Goal: Navigation & Orientation: Find specific page/section

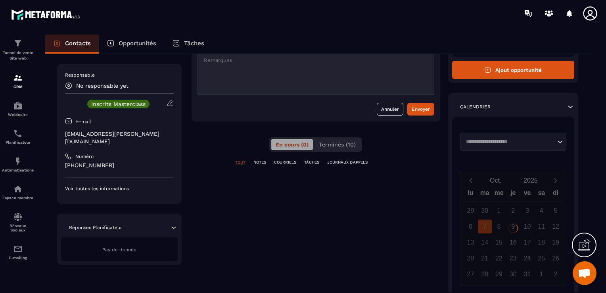
scroll to position [79, 0]
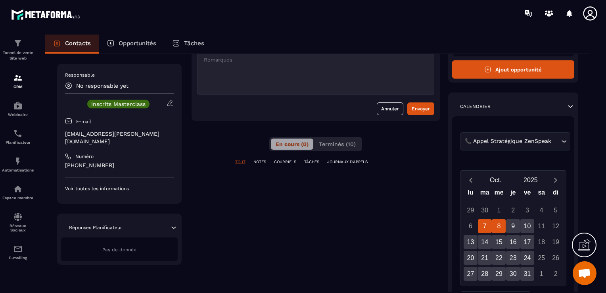
click at [498, 226] on div "8" at bounding box center [499, 226] width 14 height 14
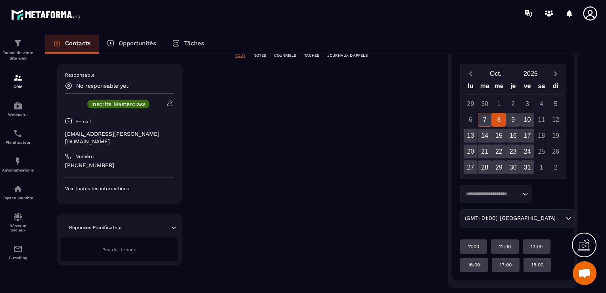
scroll to position [198, 0]
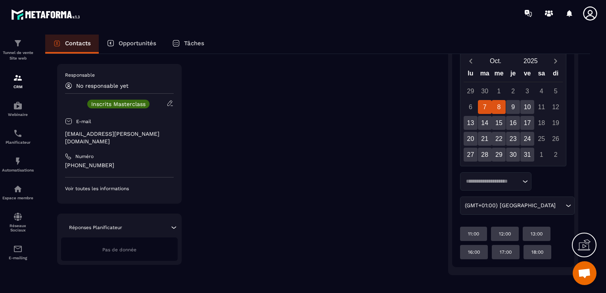
click at [486, 109] on div "7" at bounding box center [485, 107] width 14 height 14
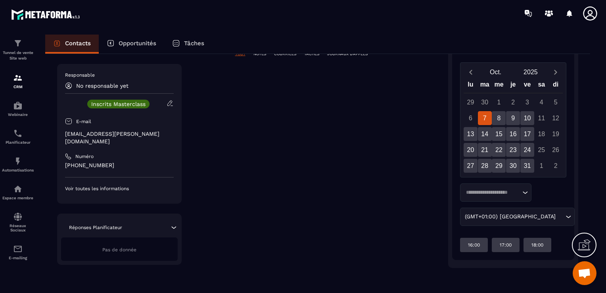
scroll to position [187, 0]
click at [497, 117] on div "8" at bounding box center [499, 118] width 14 height 14
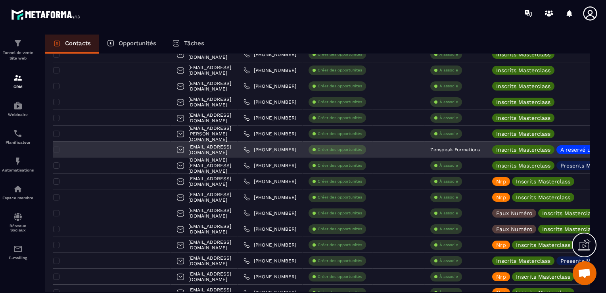
click at [90, 151] on div at bounding box center [111, 150] width 117 height 16
